Goal: Information Seeking & Learning: Learn about a topic

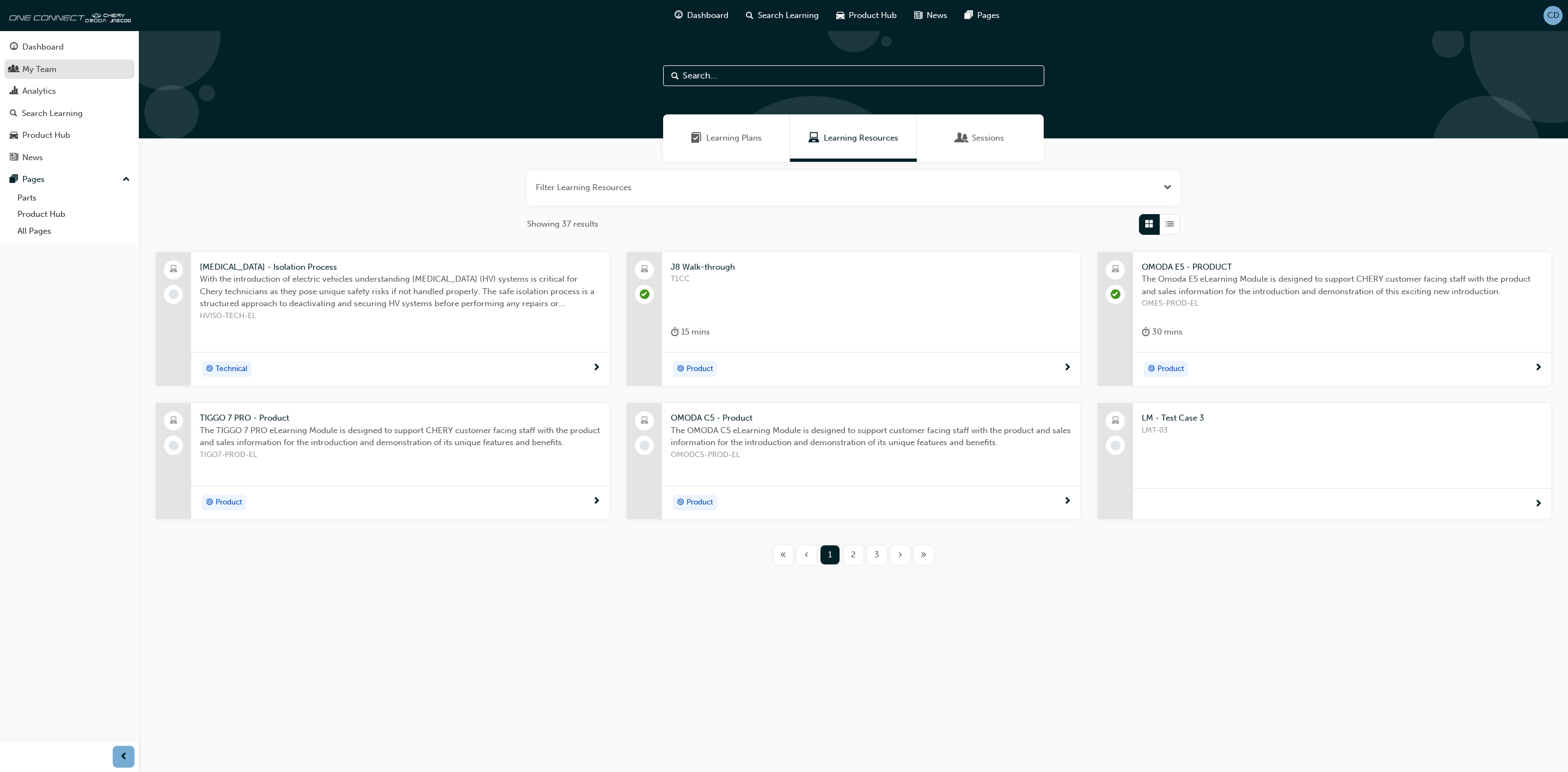
click at [30, 69] on div "My Team" at bounding box center [40, 70] width 34 height 13
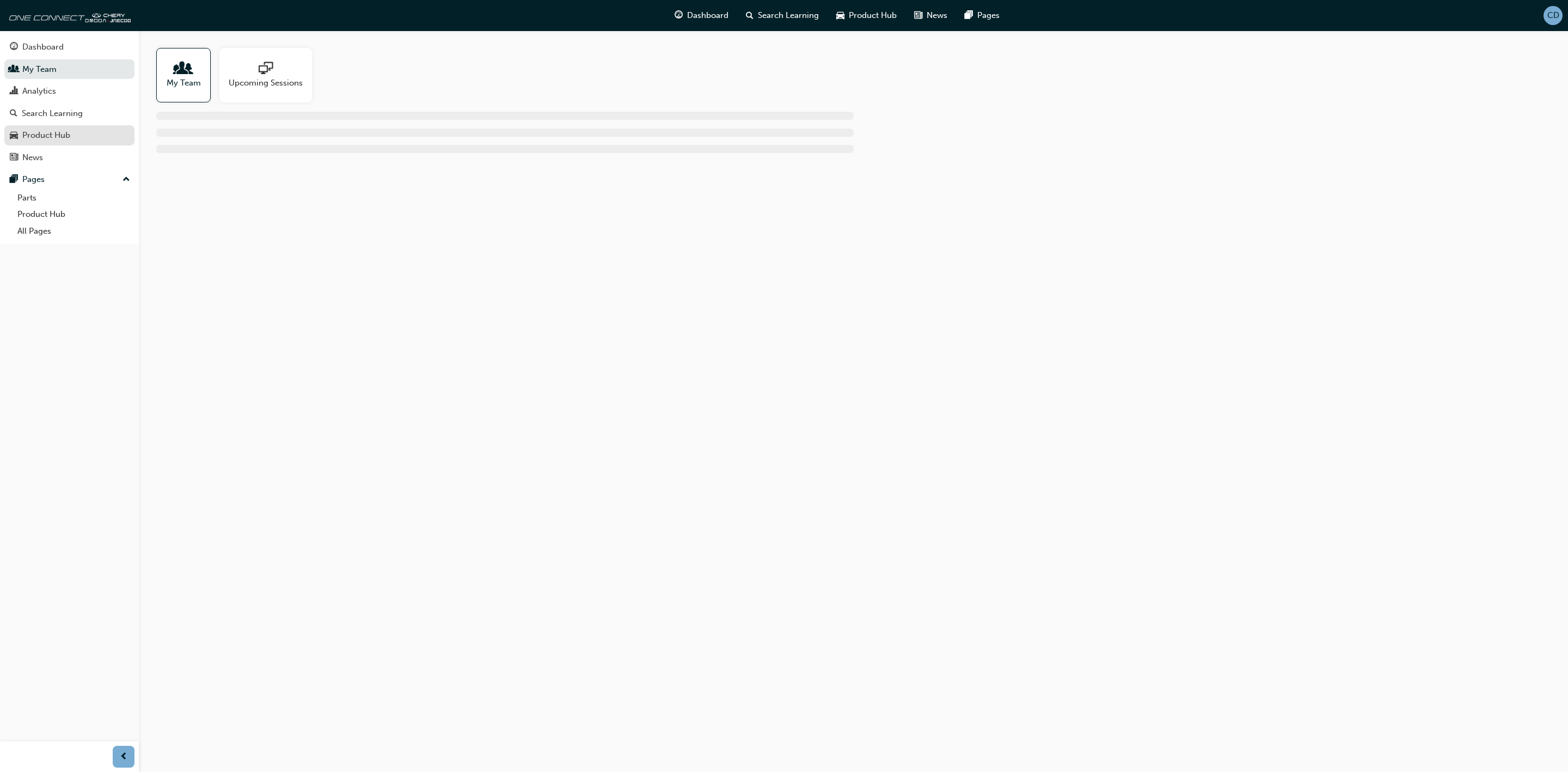
click at [67, 135] on div "Product Hub" at bounding box center [46, 135] width 48 height 13
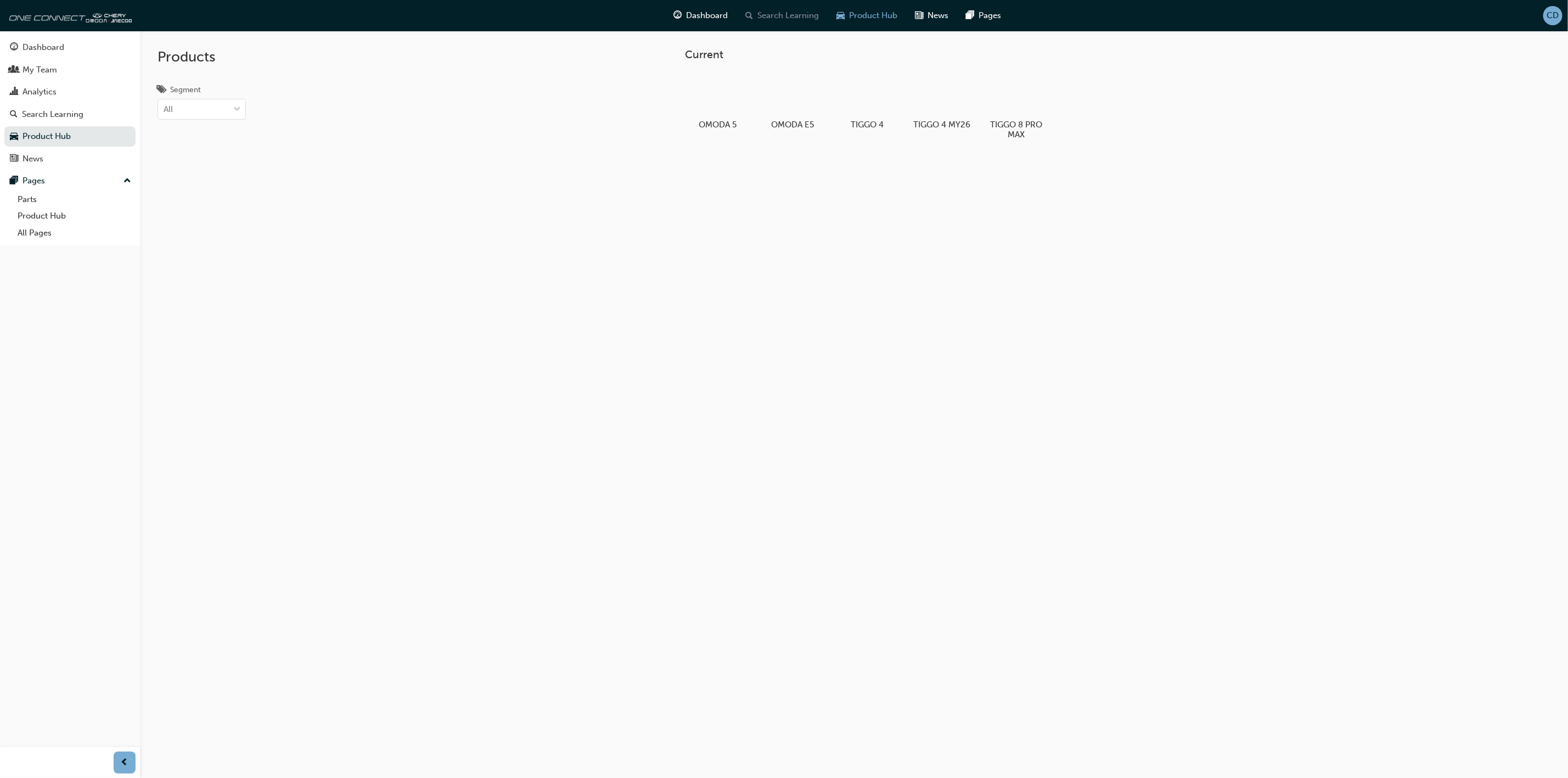
click at [784, 19] on span "Search Learning" at bounding box center [789, 16] width 61 height 13
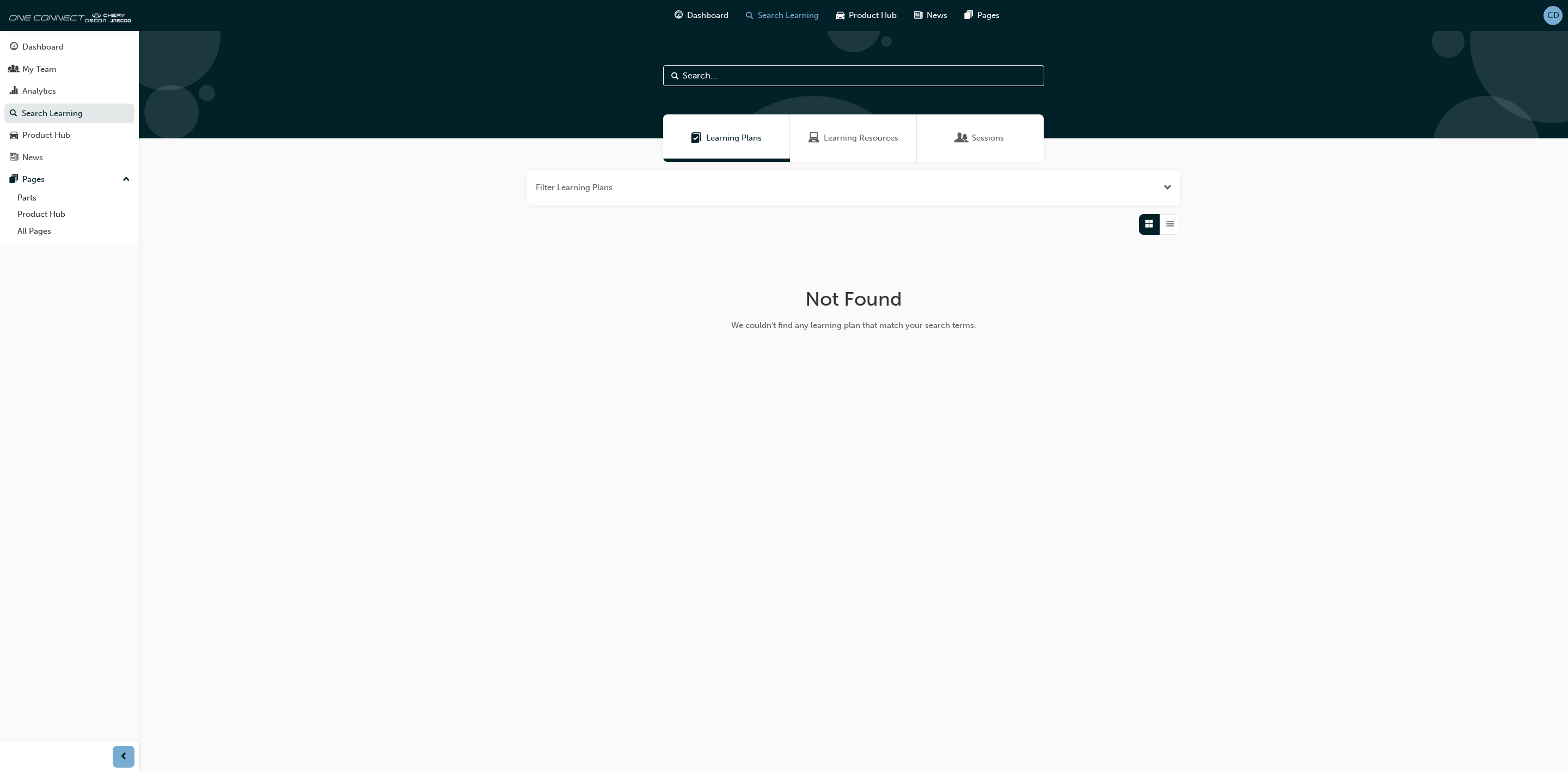
click at [861, 135] on span "Learning Resources" at bounding box center [860, 138] width 74 height 13
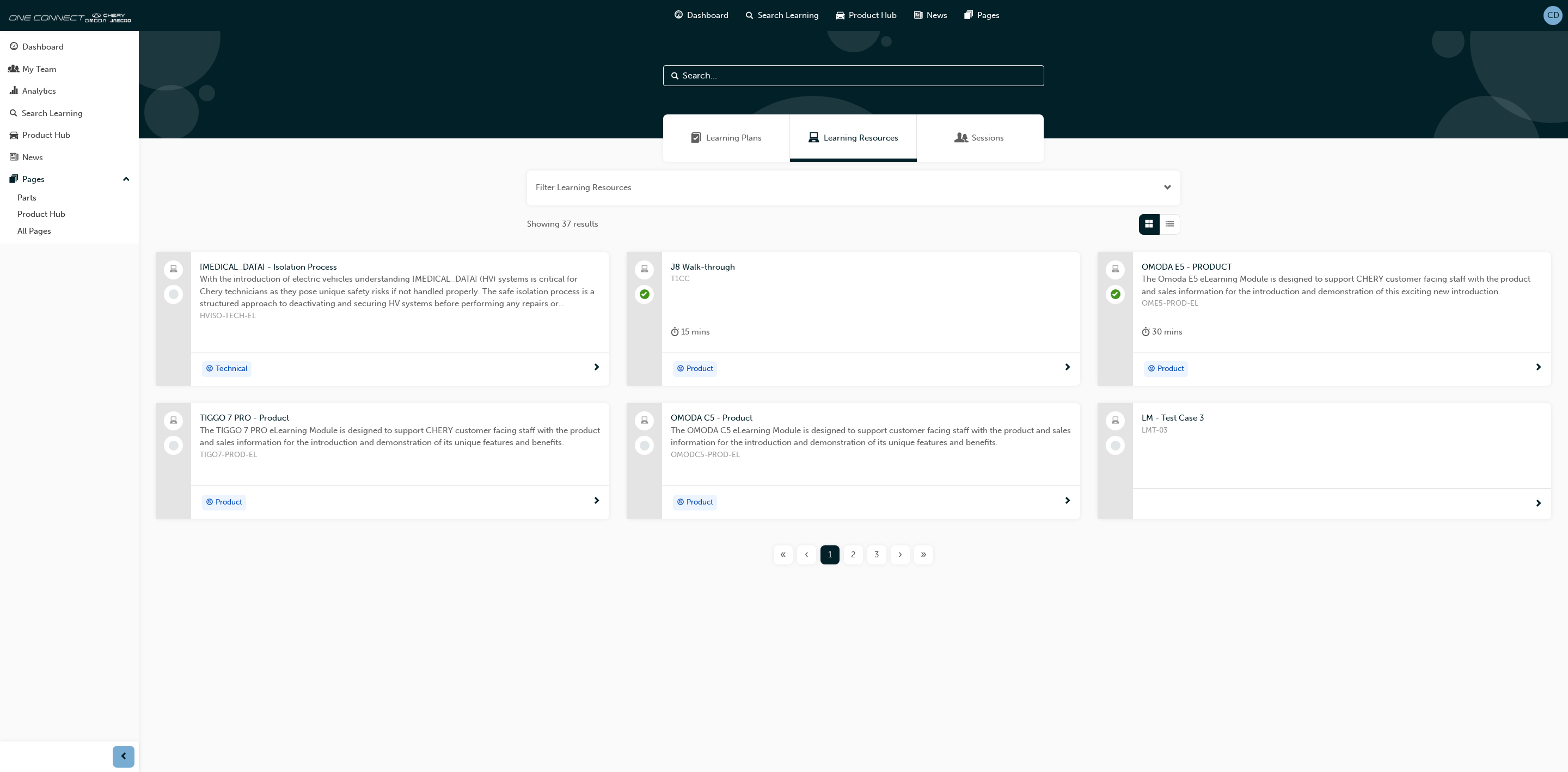
click at [1207, 483] on div "LM - Test Case 3 LMT-03" at bounding box center [1342, 443] width 418 height 82
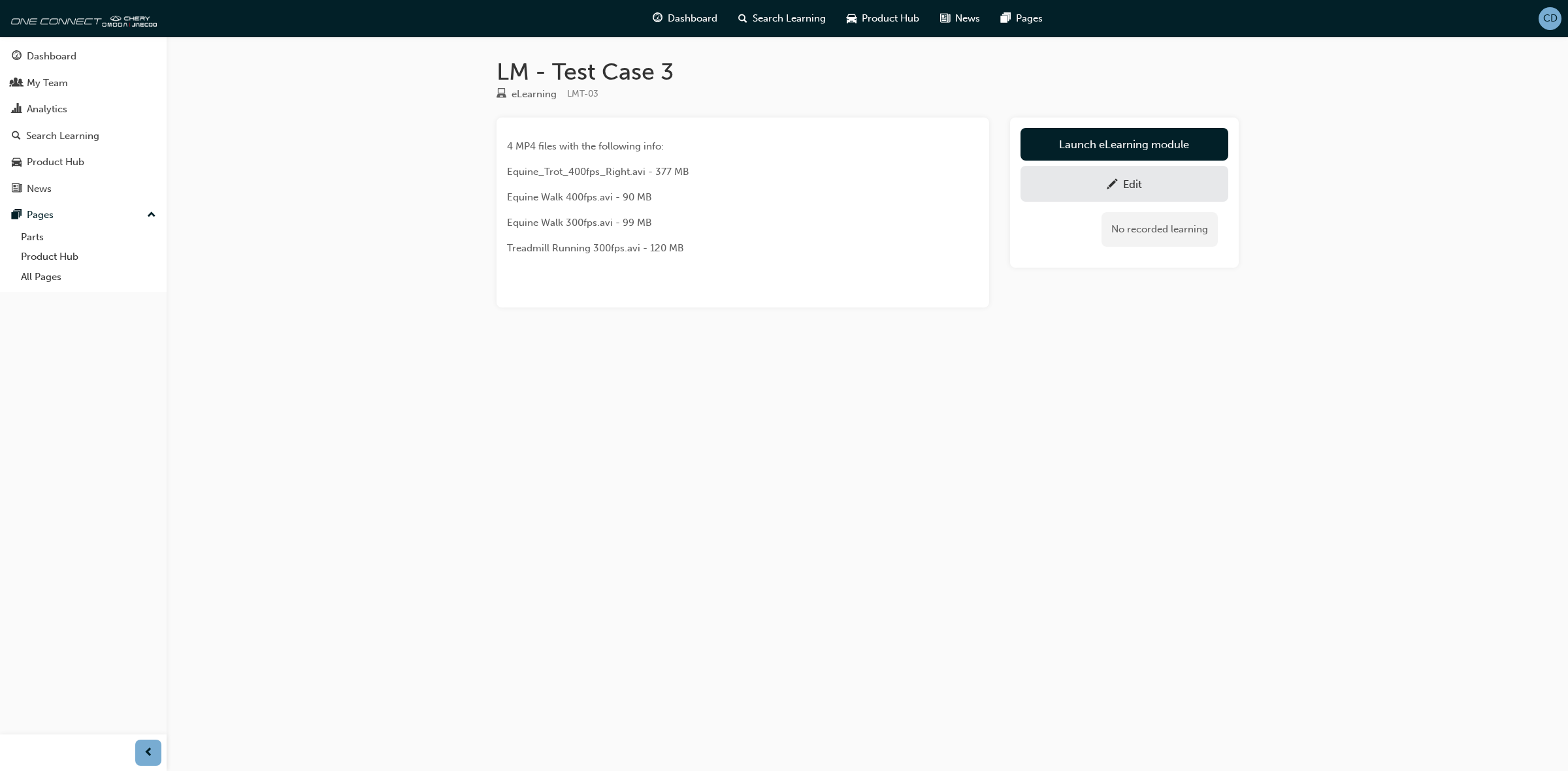
click at [250, 165] on div "LM - Test Case 3 eLearning LMT-03 4 MP4 files with the following info: Equine_T…" at bounding box center [784, 386] width 1568 height 771
click at [642, 177] on span "Equine_Trot_400fps_Right.avi - 377 MB" at bounding box center [598, 172] width 182 height 12
click at [1101, 178] on div "Edit" at bounding box center [1124, 183] width 189 height 16
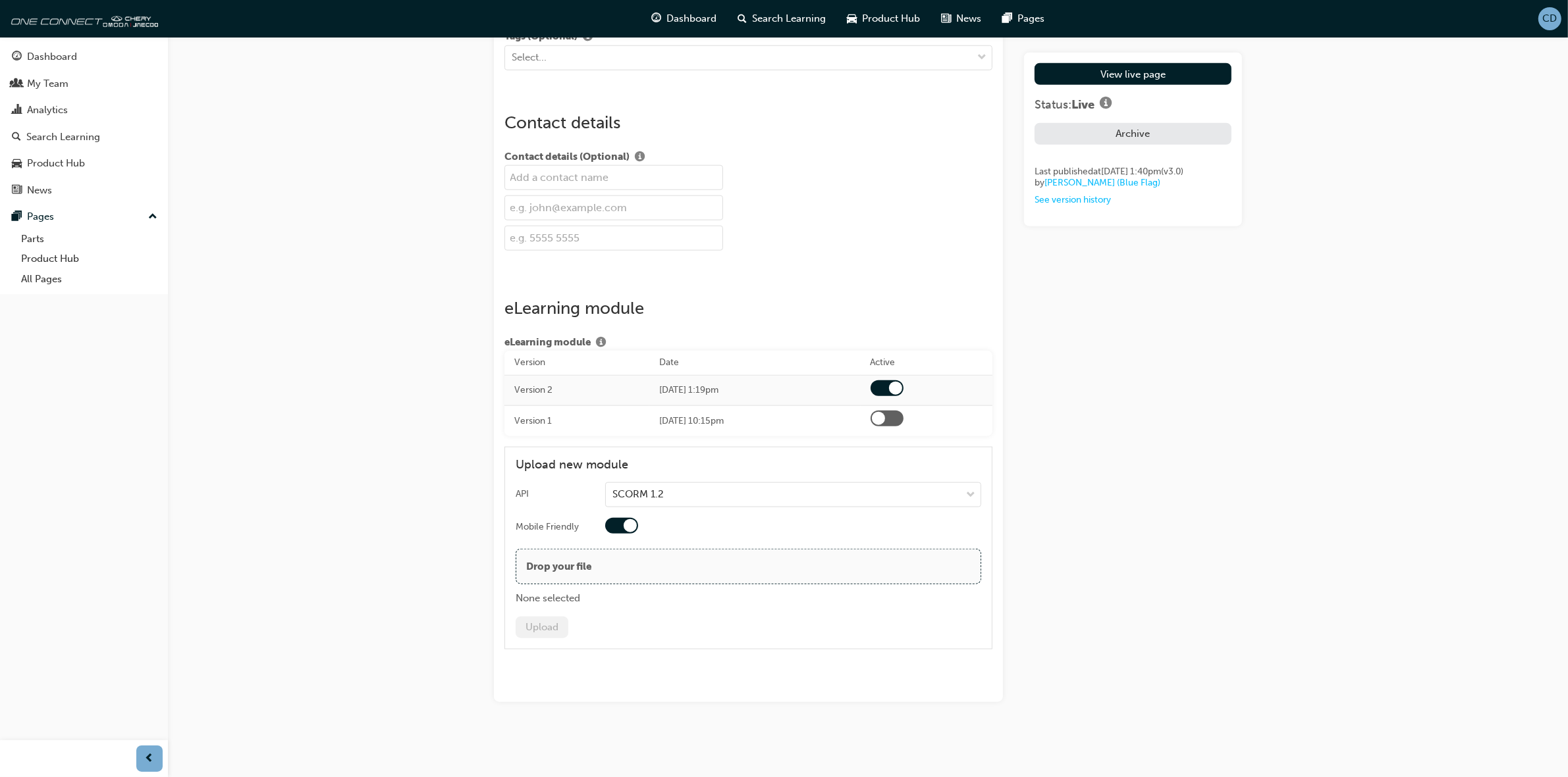
scroll to position [1632, 0]
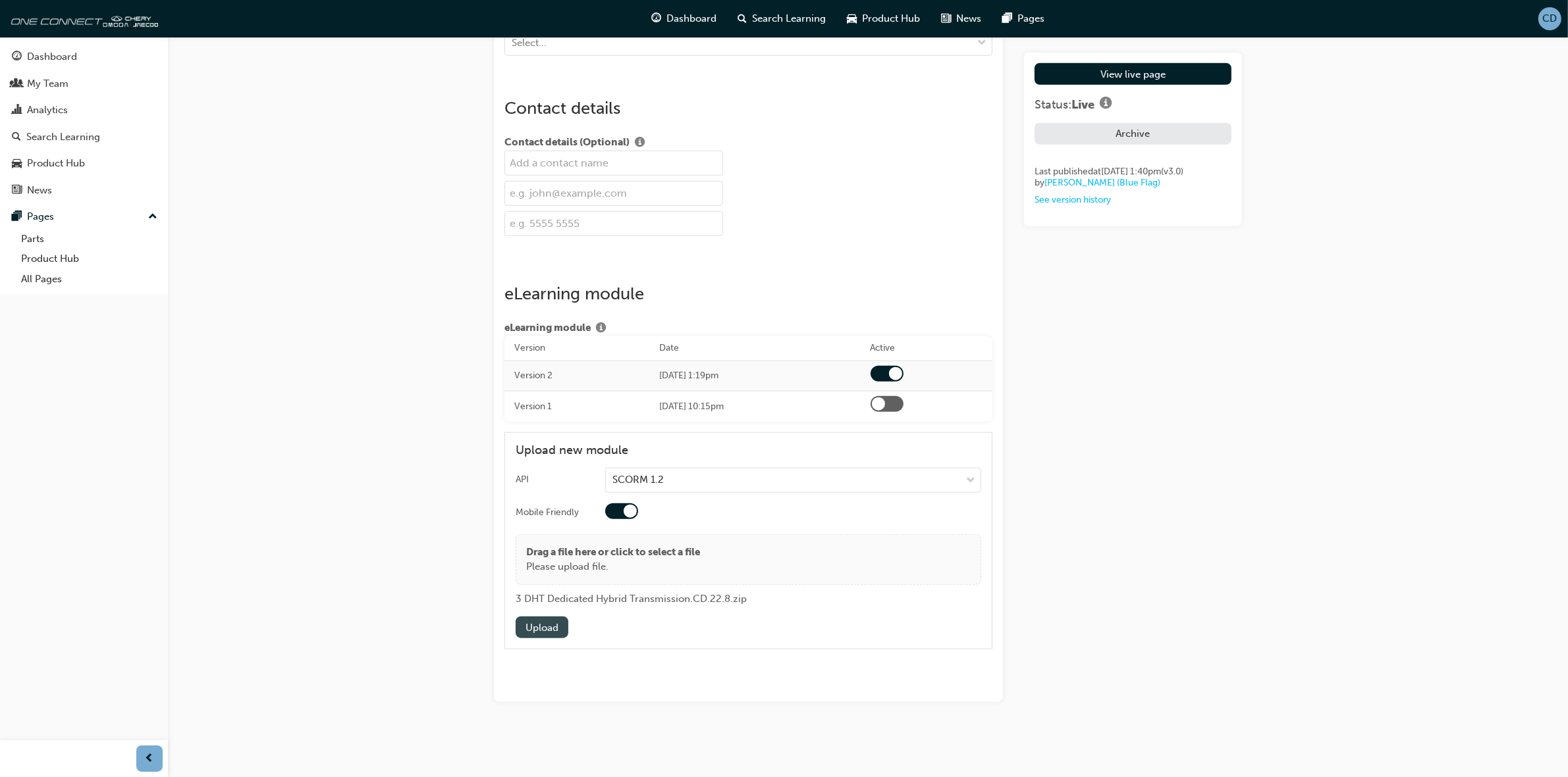
click at [550, 627] on button "Upload" at bounding box center [542, 627] width 53 height 22
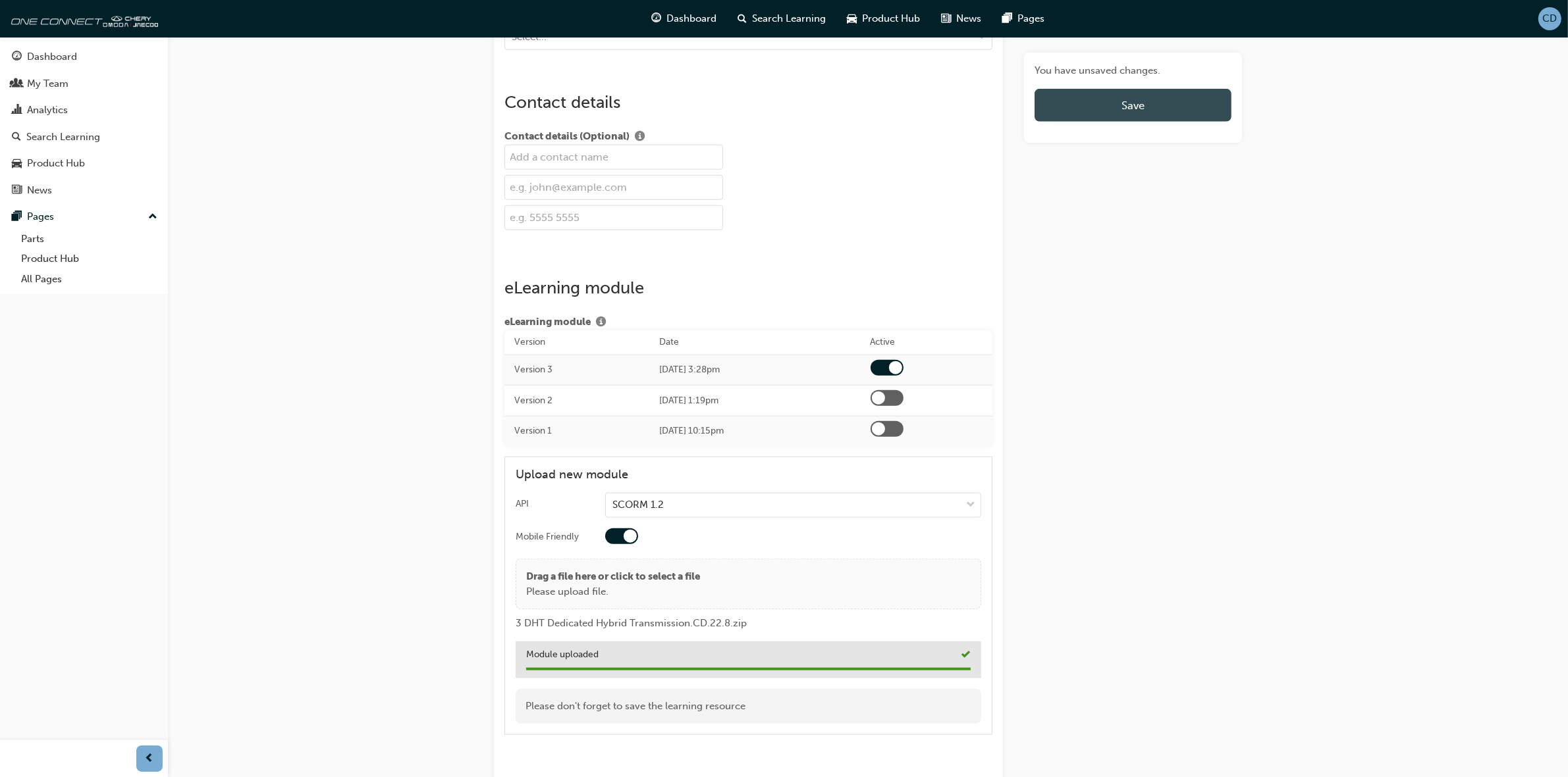
click at [1126, 107] on span "Save" at bounding box center [1133, 105] width 23 height 13
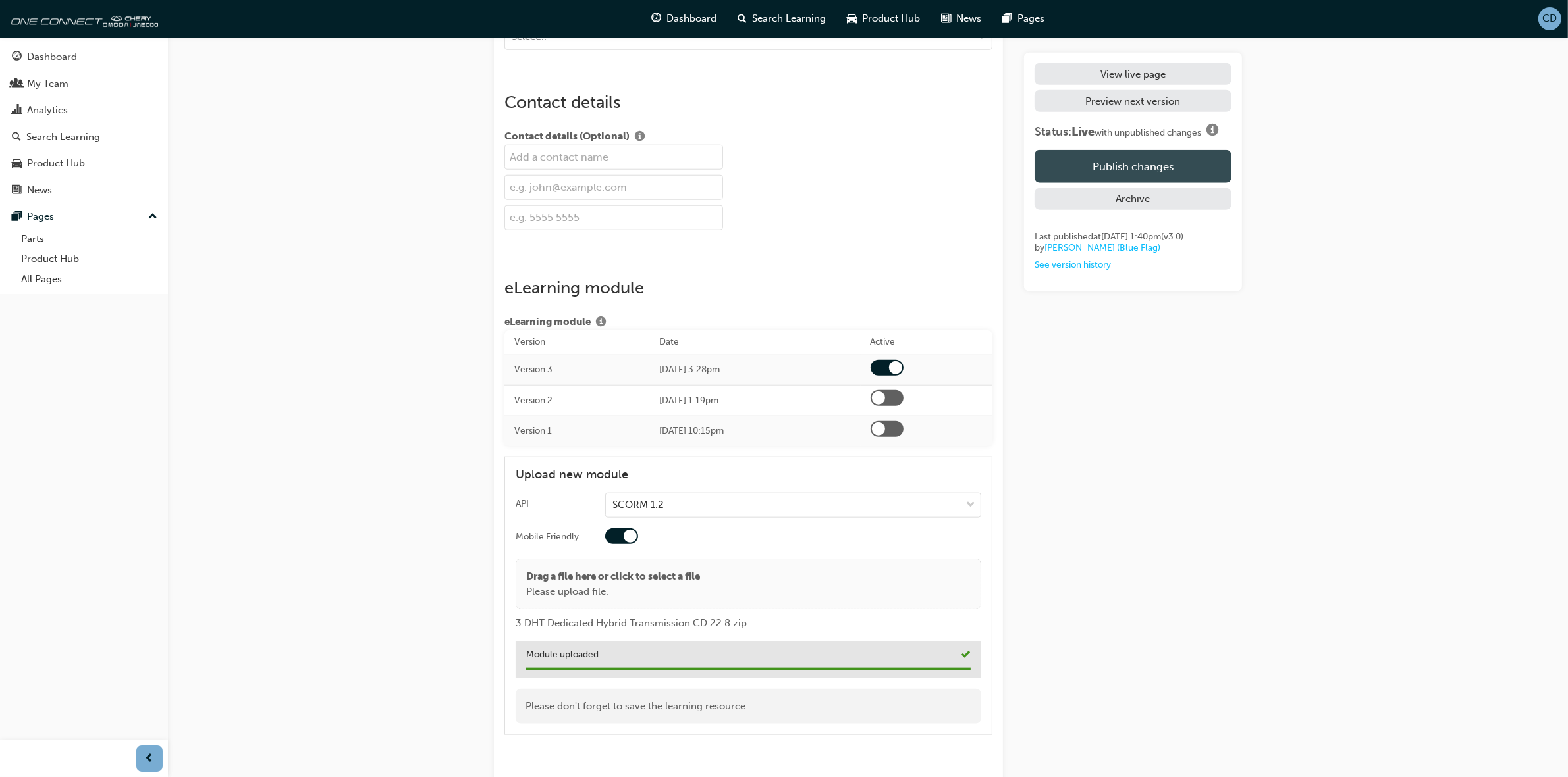
click at [1133, 168] on button "Publish changes" at bounding box center [1133, 166] width 197 height 33
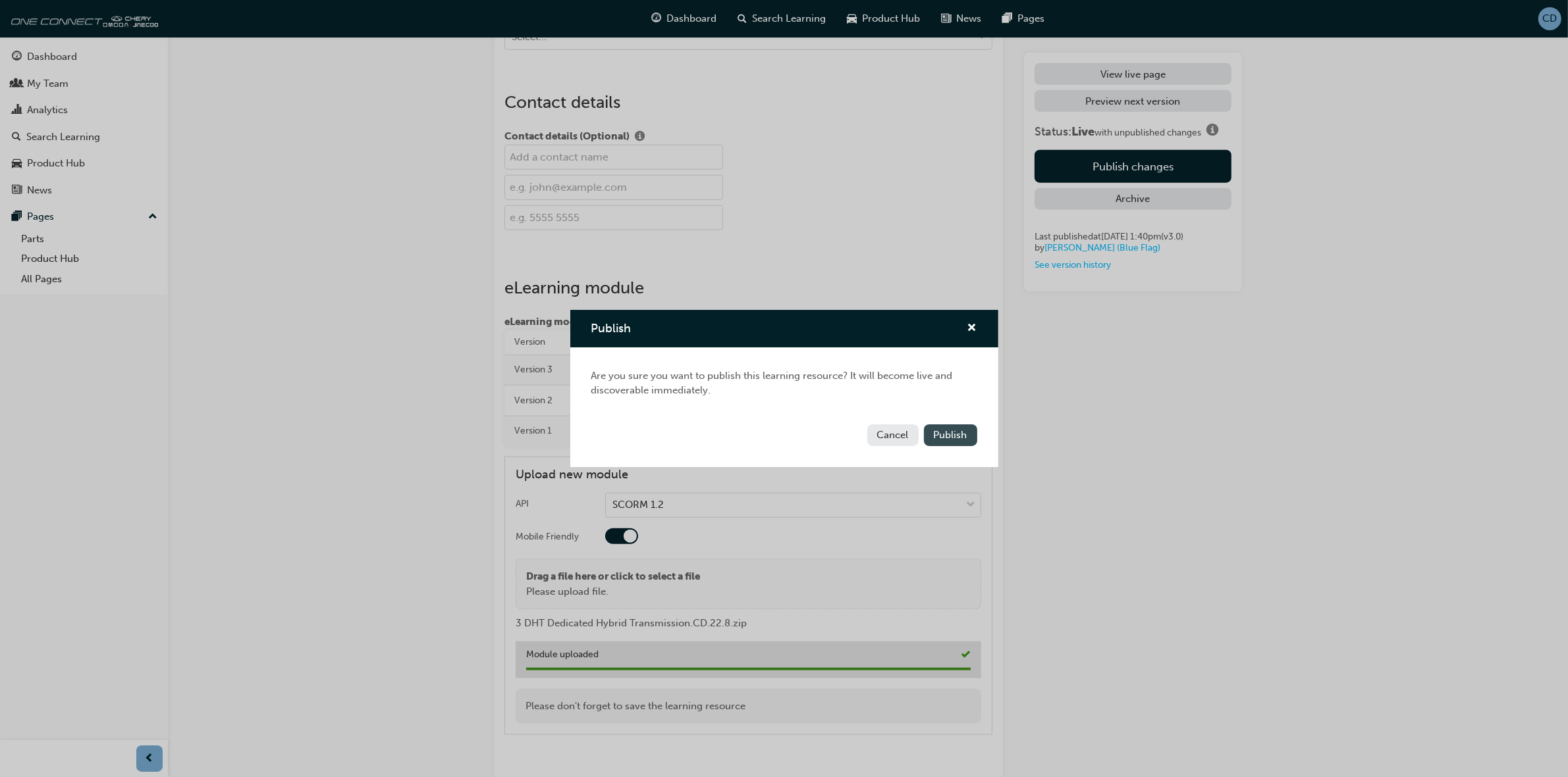
click at [966, 432] on span "Publish" at bounding box center [950, 435] width 34 height 12
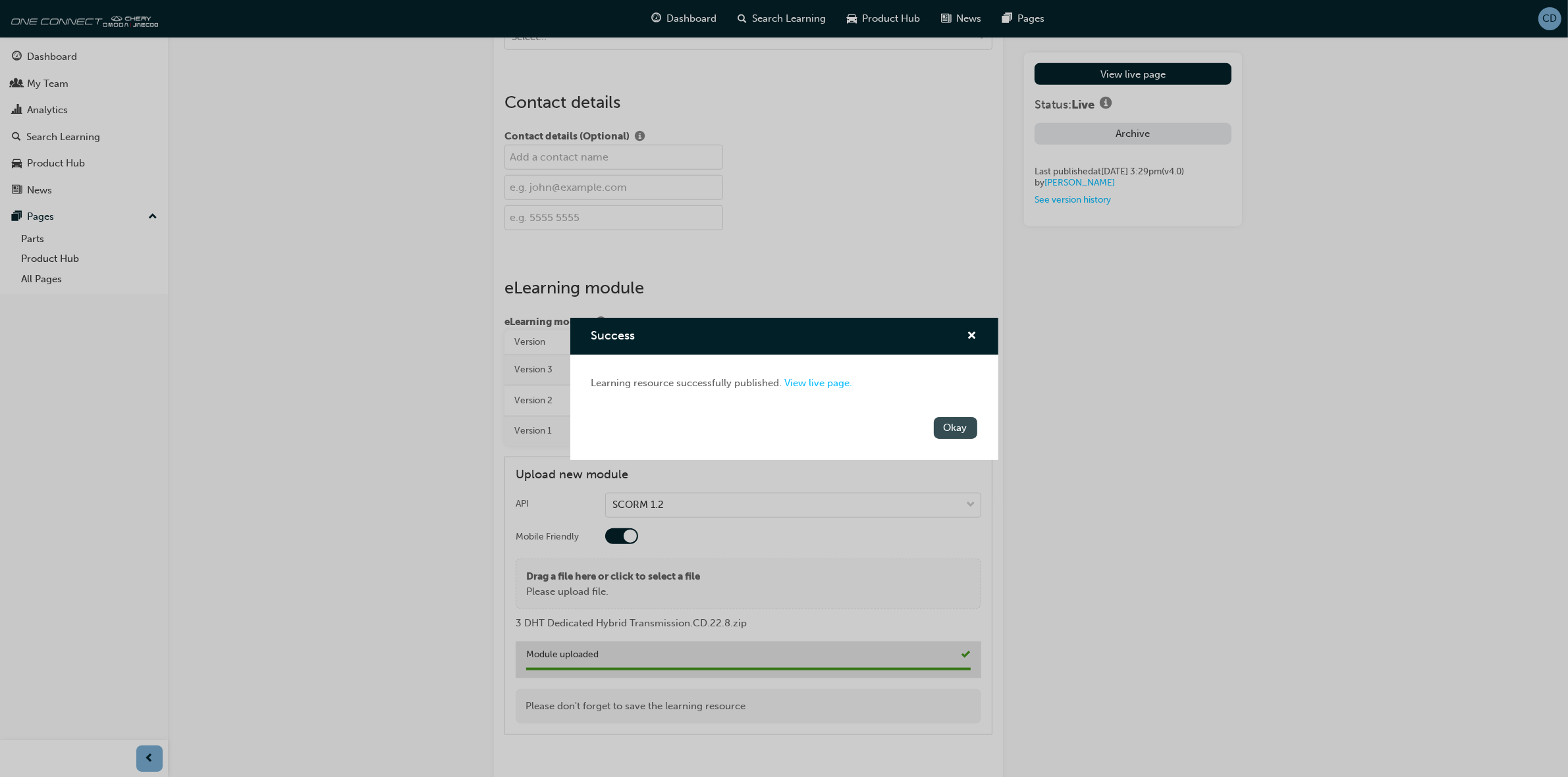
click at [971, 431] on button "Okay" at bounding box center [955, 427] width 44 height 22
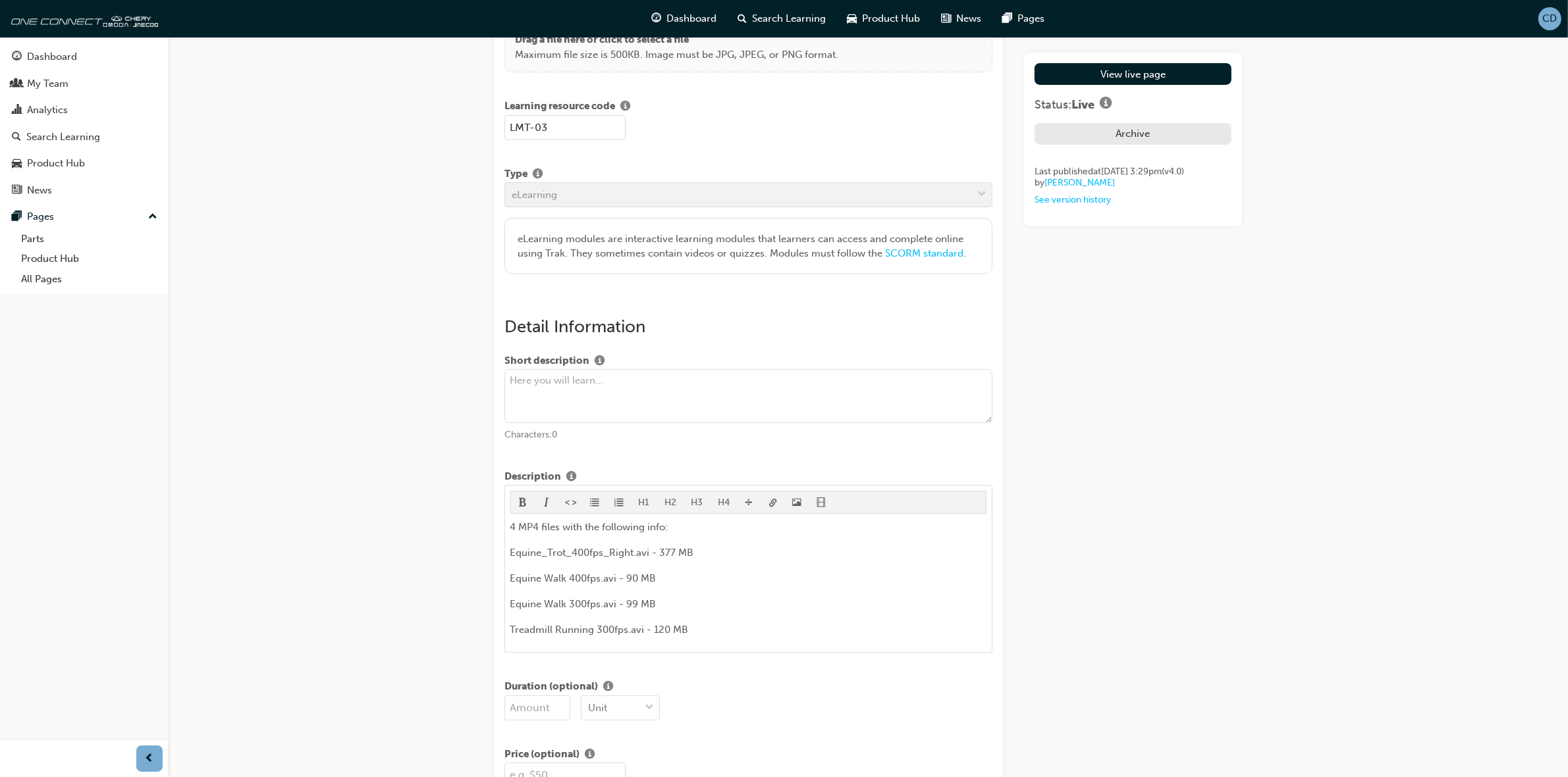
scroll to position [0, 0]
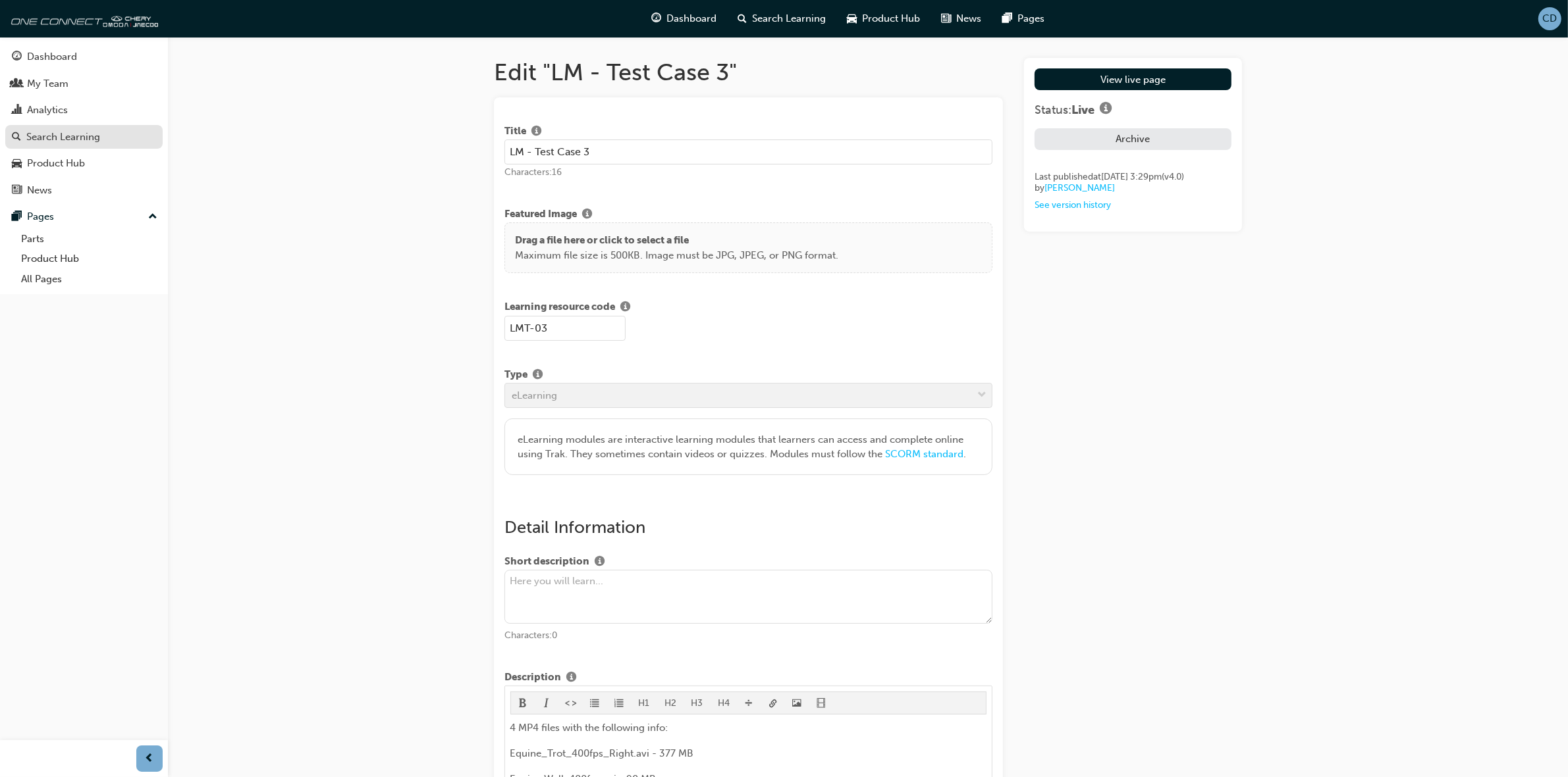
click at [68, 133] on div "Search Learning" at bounding box center [63, 137] width 74 height 15
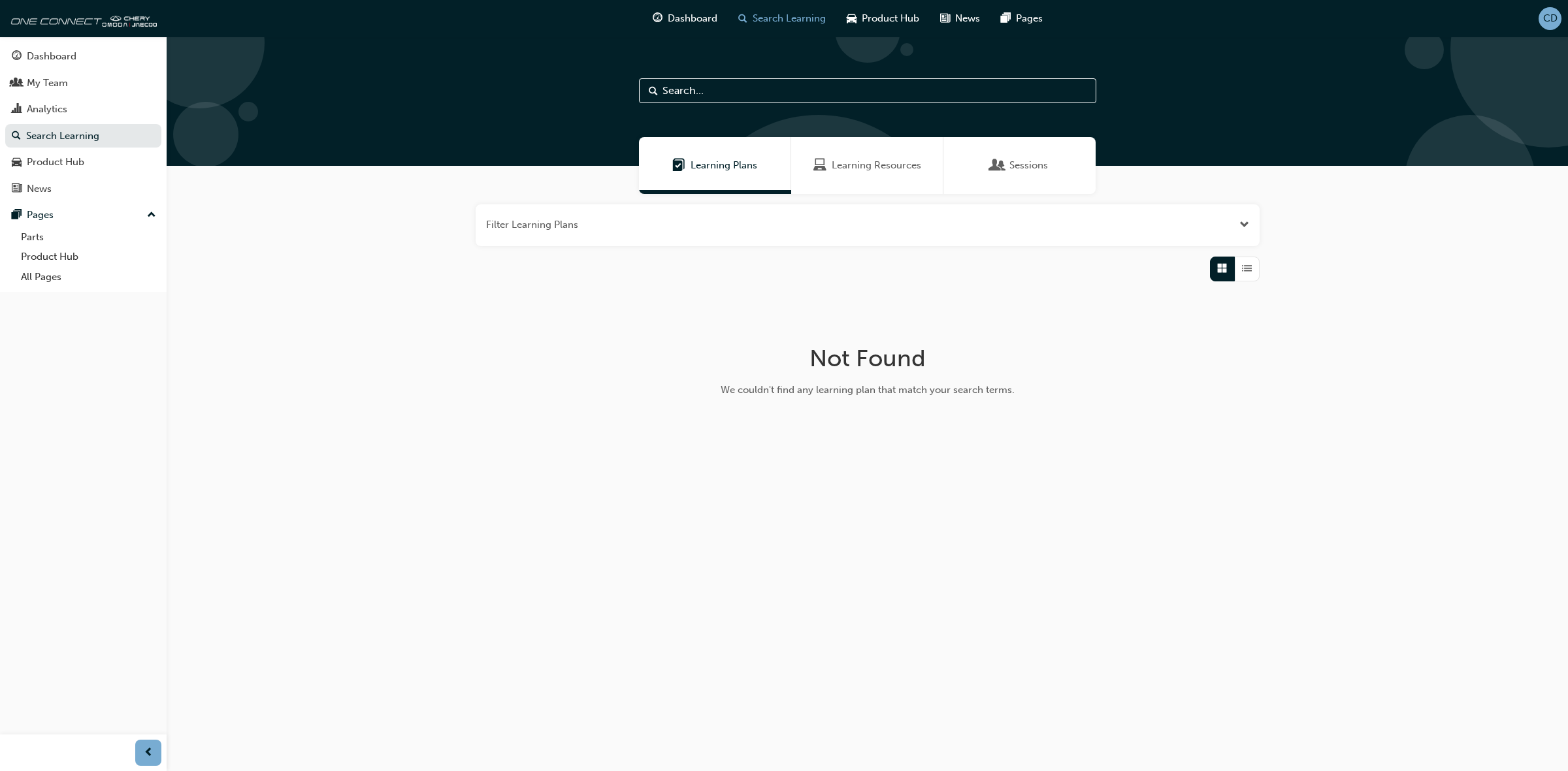
click at [878, 154] on div "Learning Resources" at bounding box center [867, 165] width 152 height 57
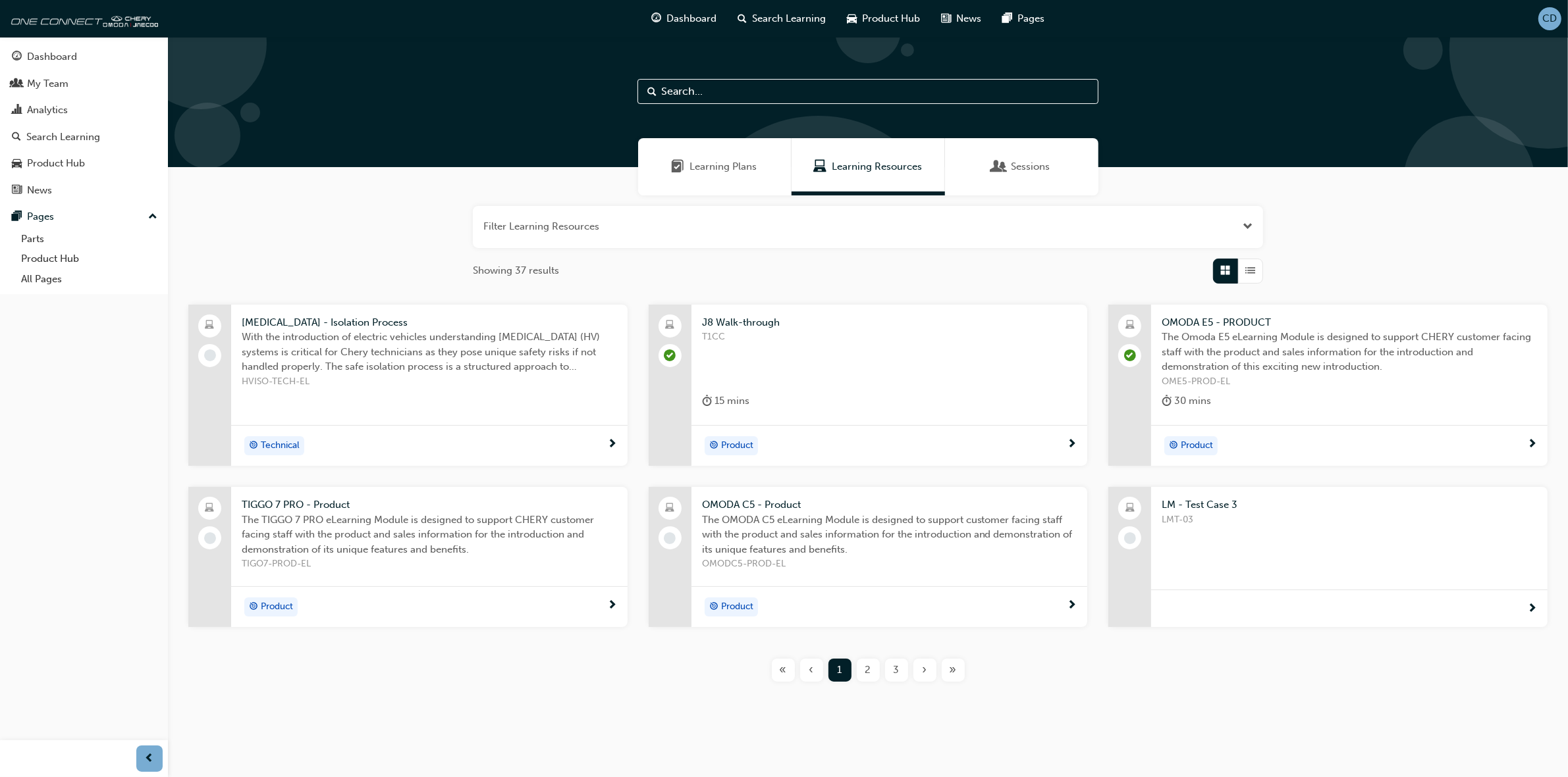
click at [847, 222] on button "button" at bounding box center [868, 227] width 791 height 43
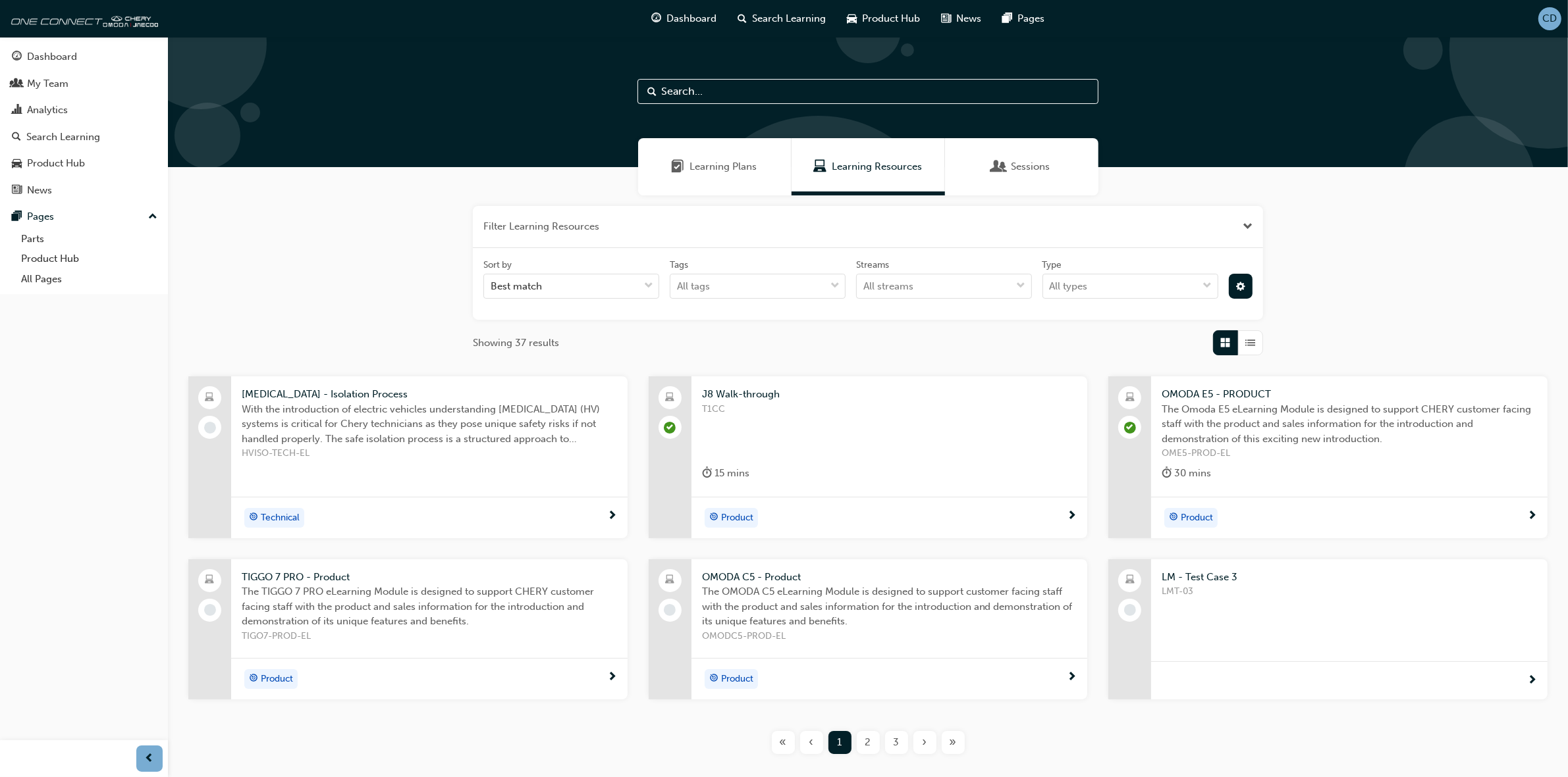
click at [1256, 597] on span "LMT-03" at bounding box center [1349, 592] width 375 height 15
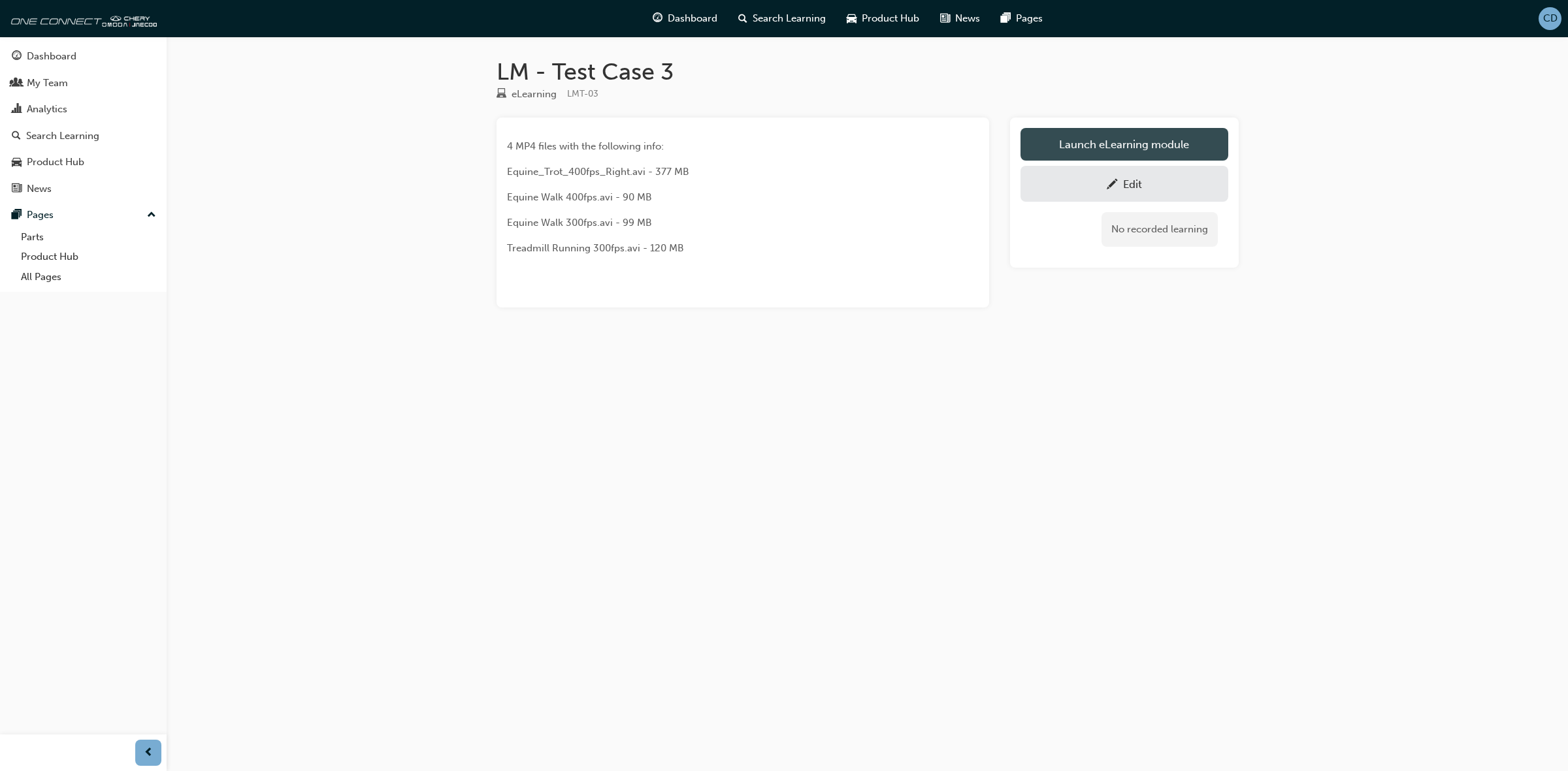
click at [1072, 132] on link "Launch eLearning module" at bounding box center [1124, 144] width 207 height 33
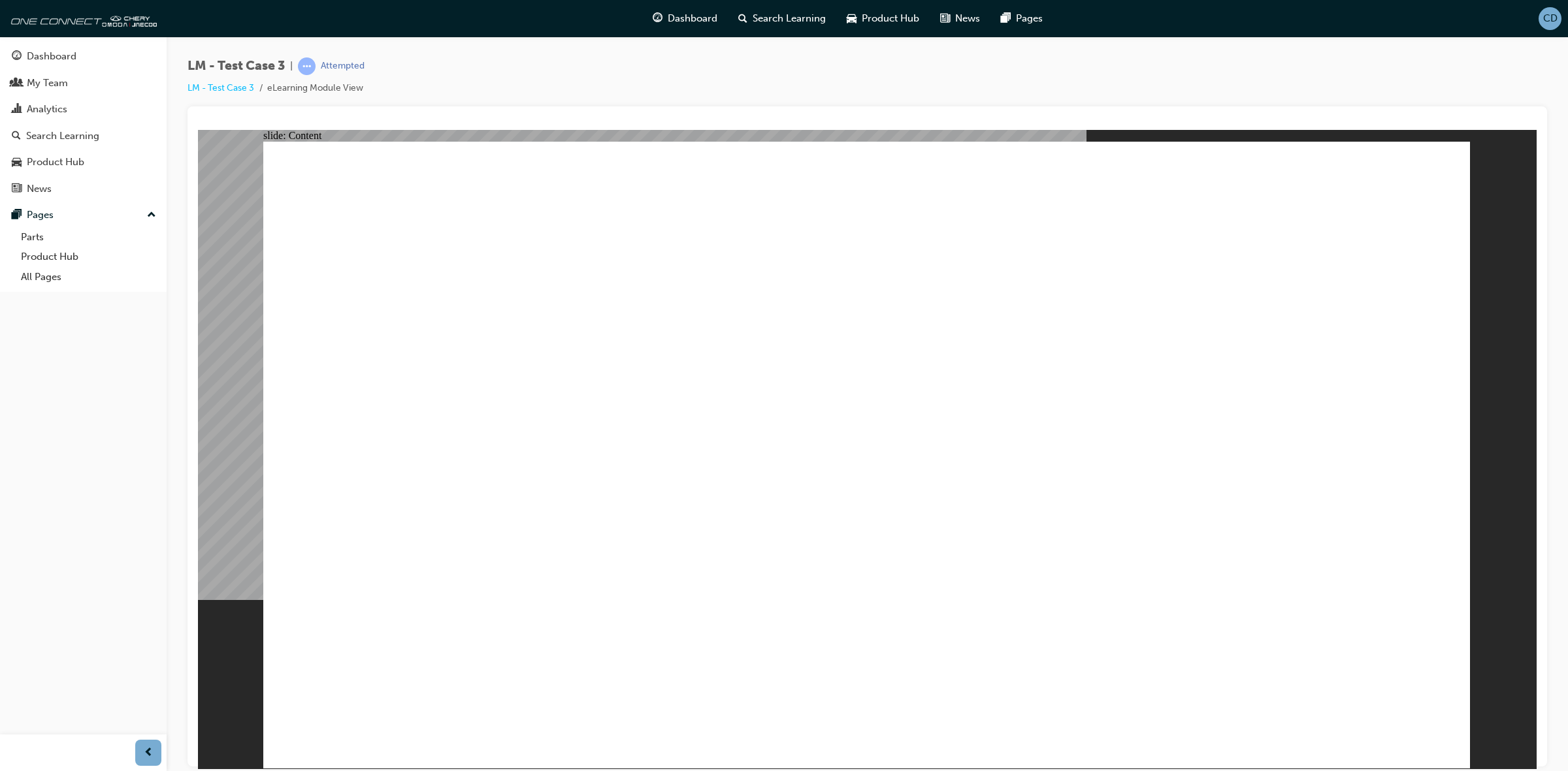
type input "0"
drag, startPoint x: 1120, startPoint y: 704, endPoint x: 1087, endPoint y: 716, distance: 35.1
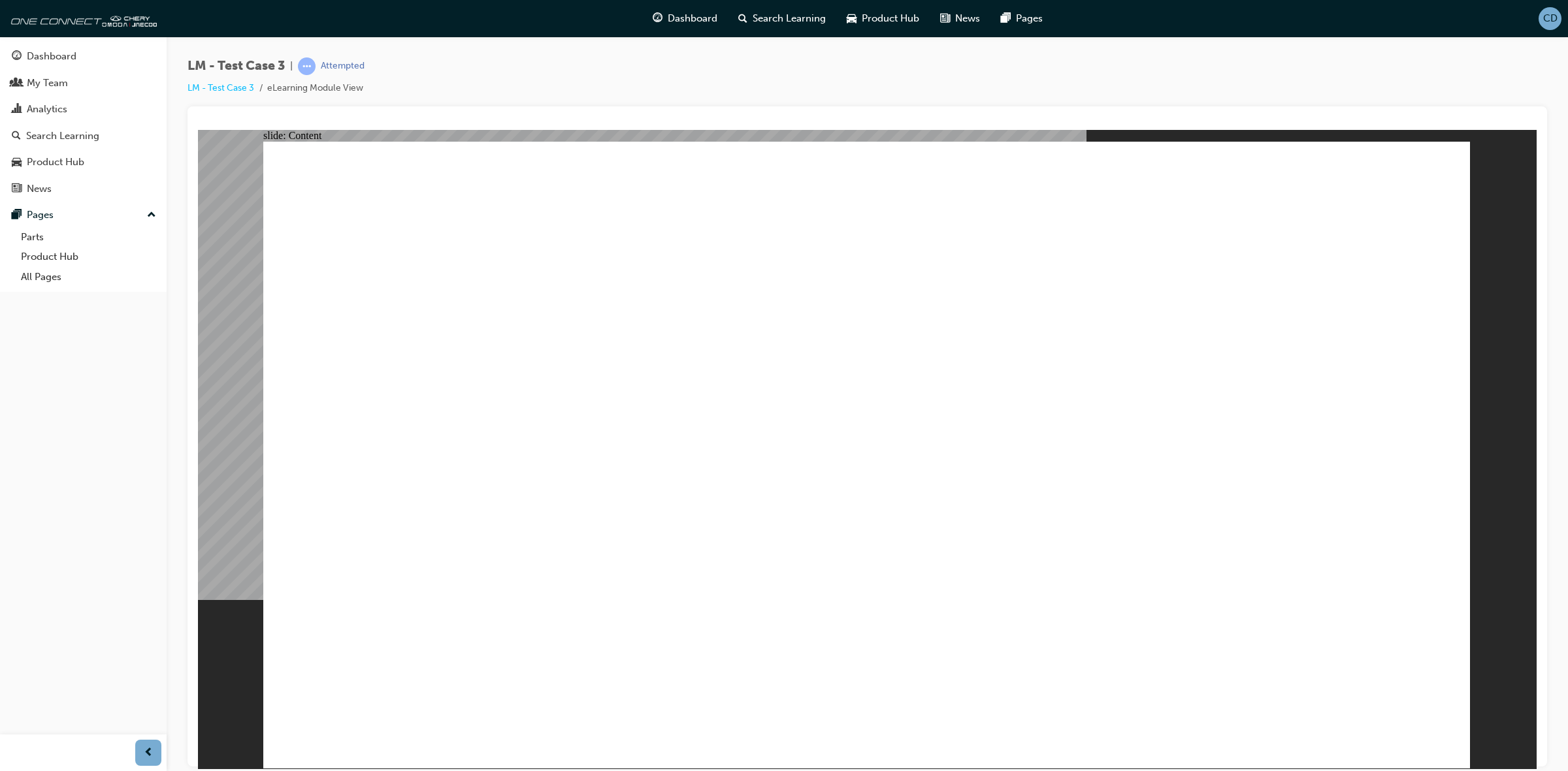
drag, startPoint x: 436, startPoint y: 234, endPoint x: 442, endPoint y: 227, distance: 9.2
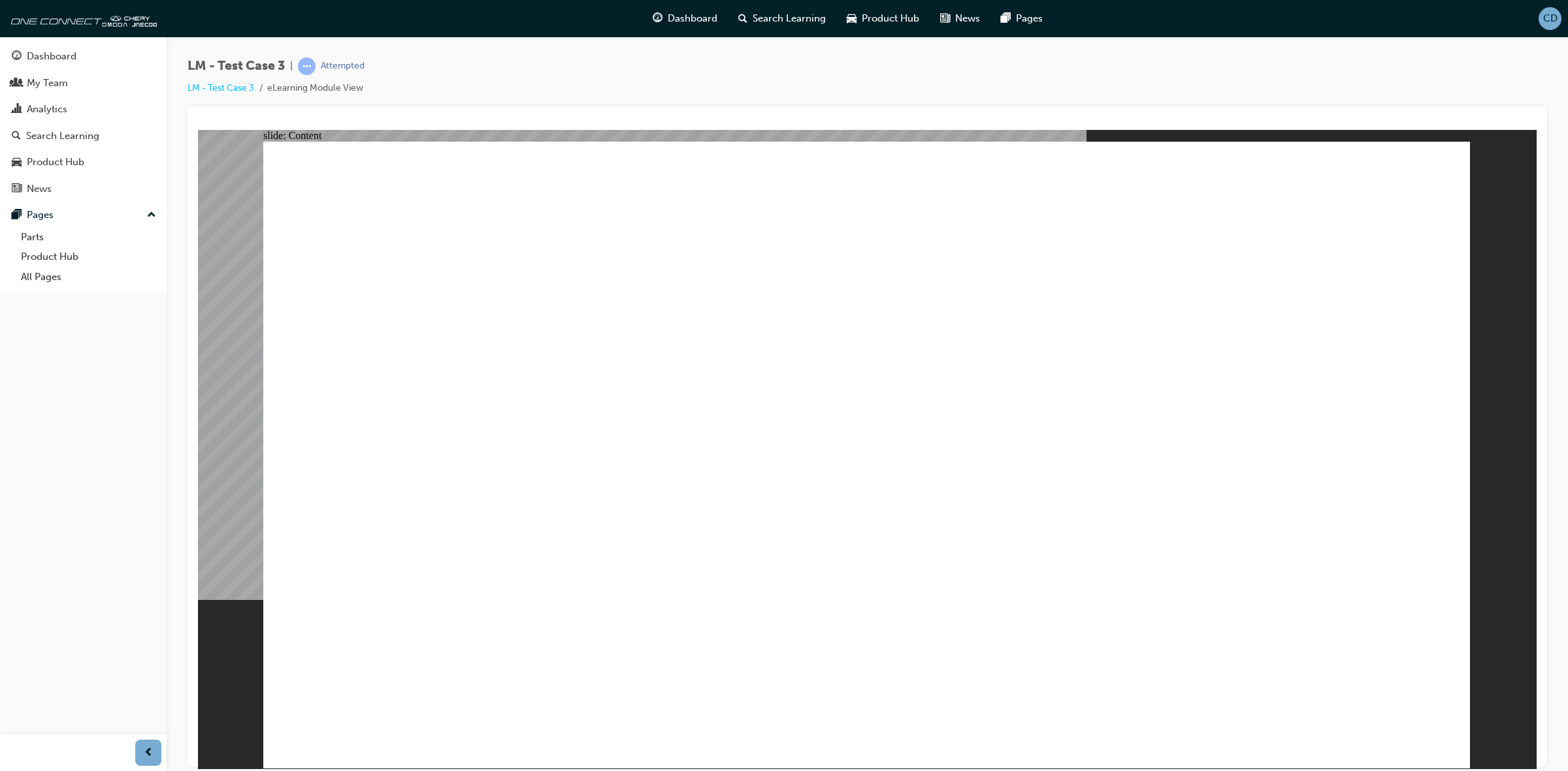
drag, startPoint x: 472, startPoint y: 242, endPoint x: 472, endPoint y: 235, distance: 7.0
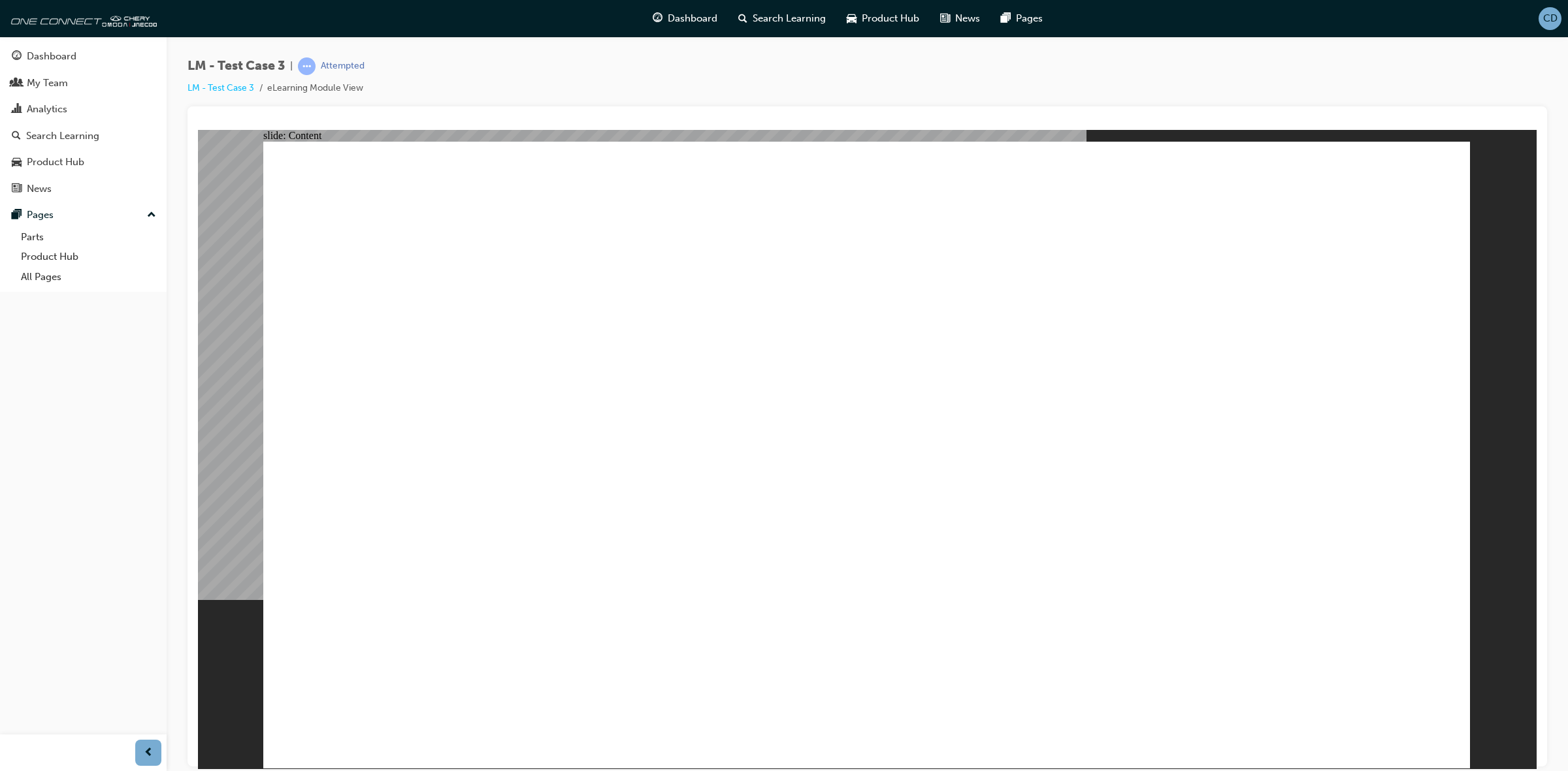
drag, startPoint x: 362, startPoint y: 508, endPoint x: 359, endPoint y: 522, distance: 14.3
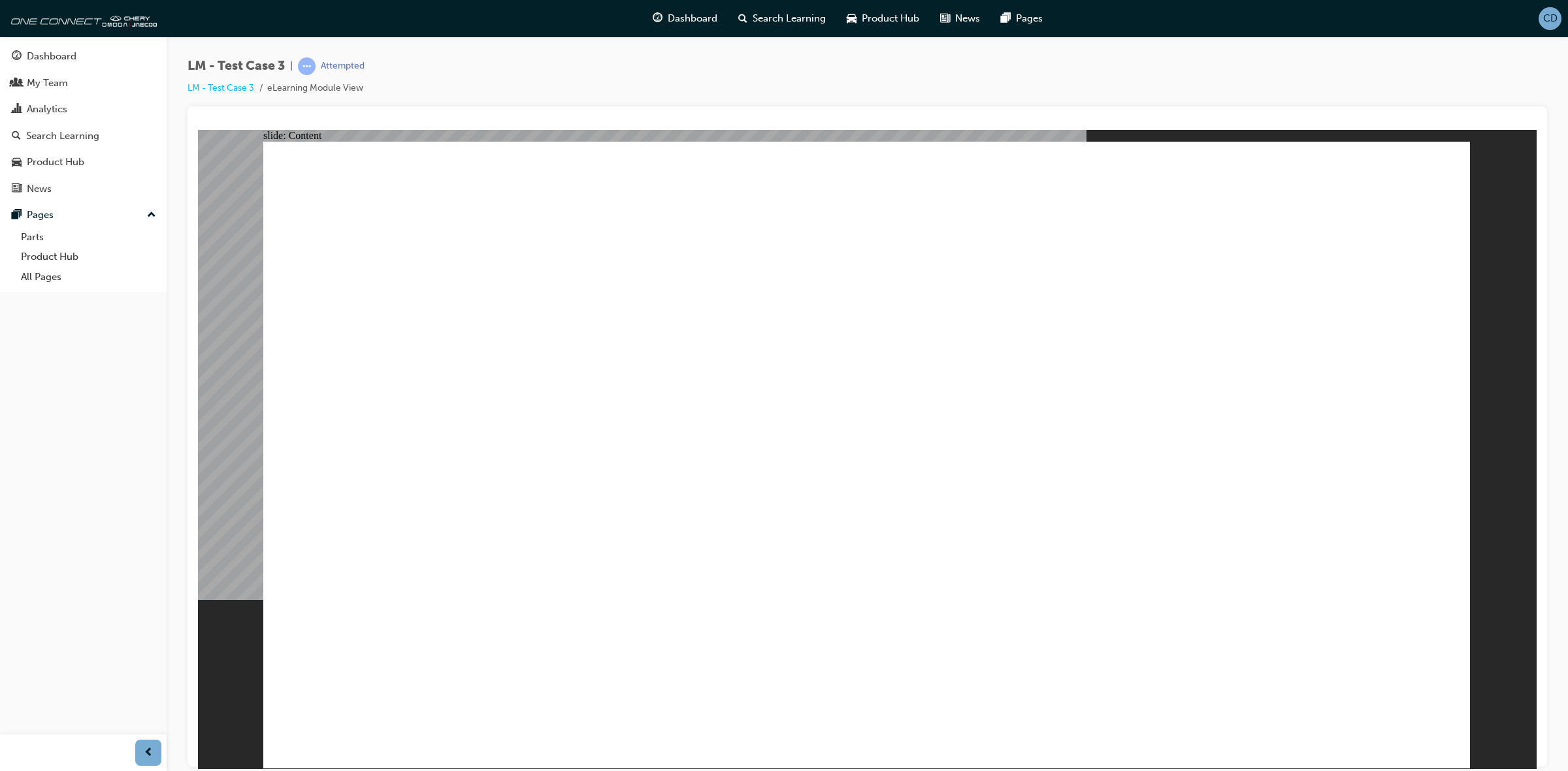
radio input "true"
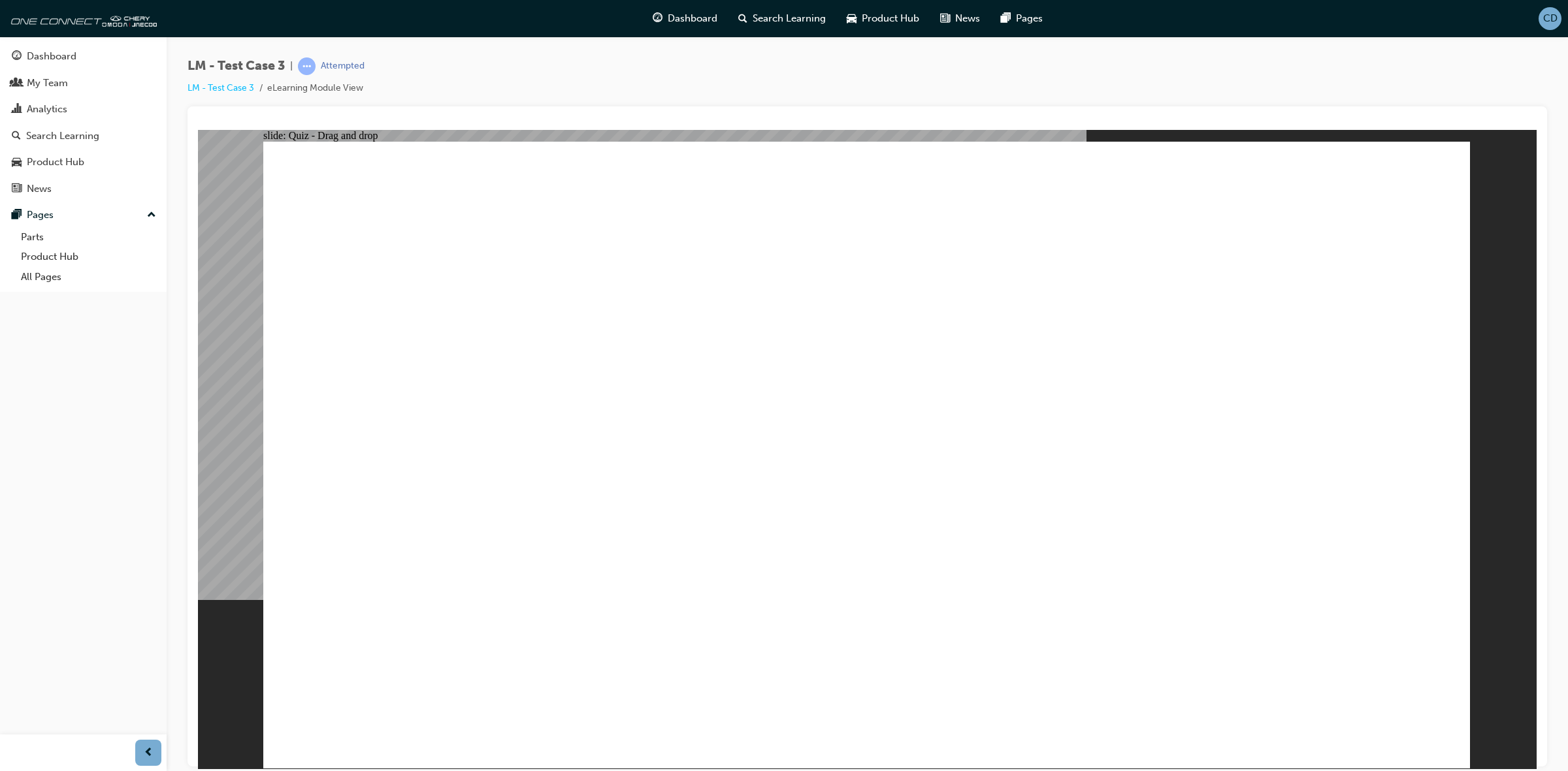
drag, startPoint x: 635, startPoint y: 616, endPoint x: 1247, endPoint y: 360, distance: 663.4
drag, startPoint x: 462, startPoint y: 618, endPoint x: 868, endPoint y: 279, distance: 528.9
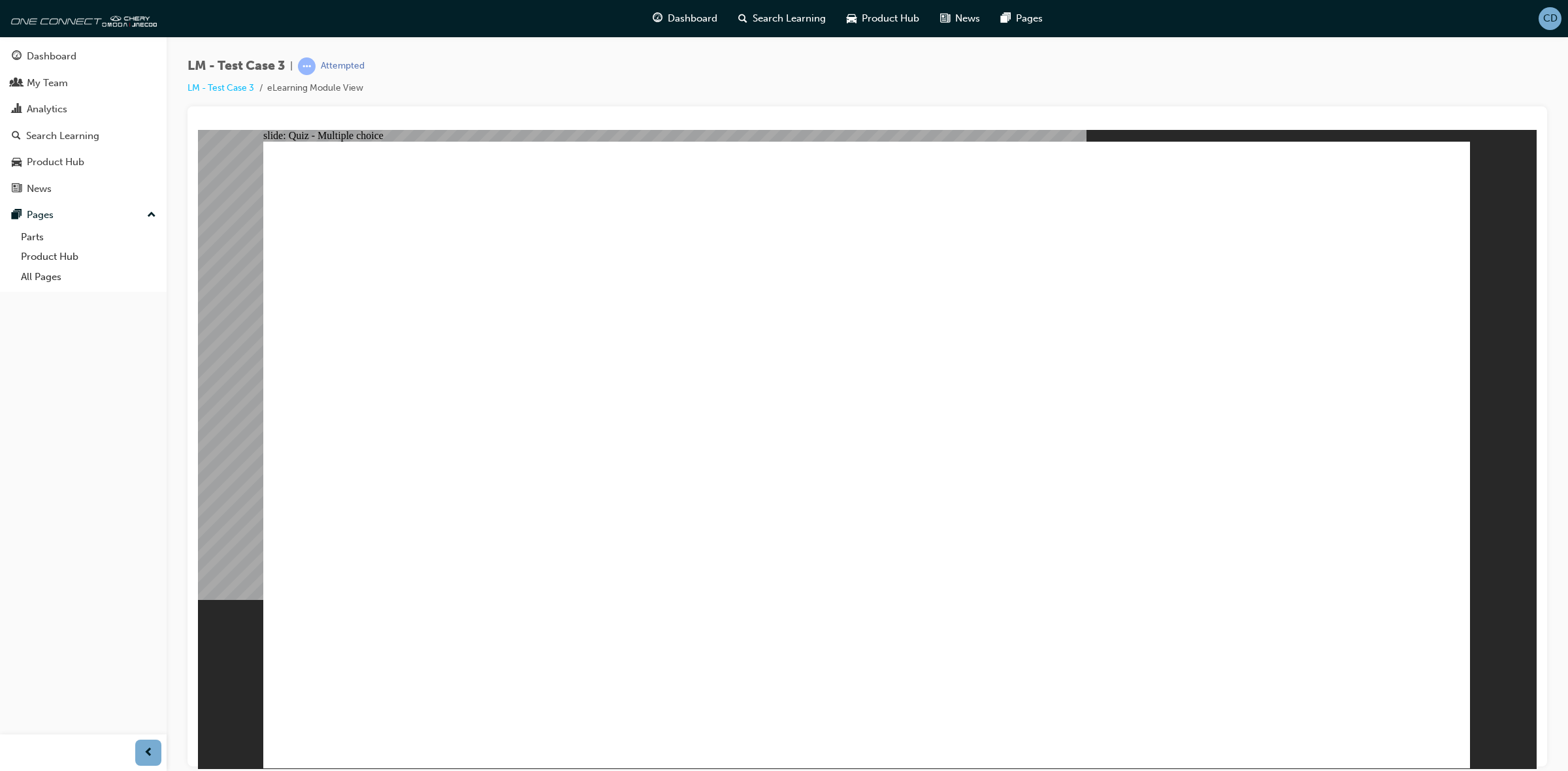
radio input "true"
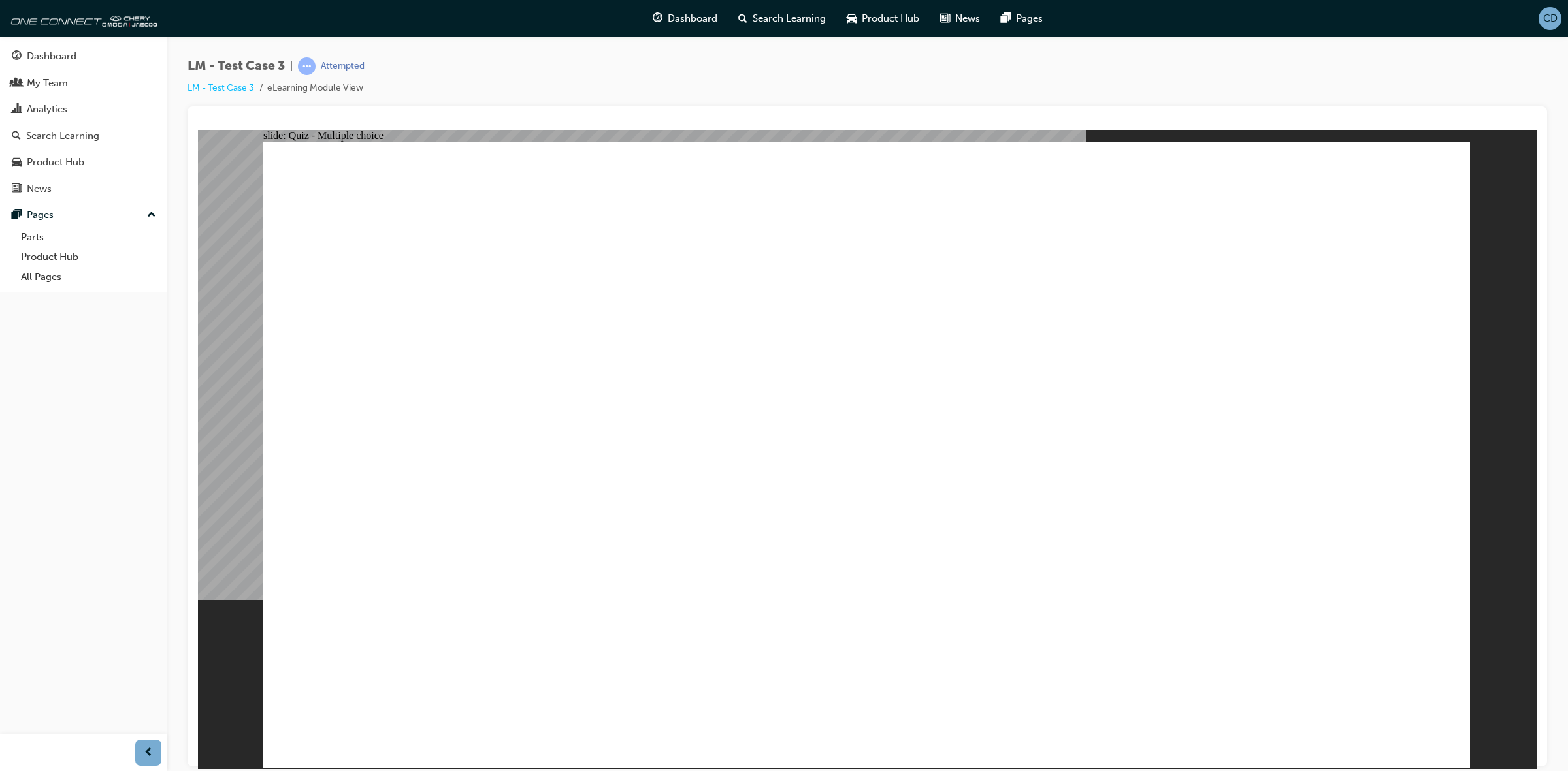
checkbox input "true"
